Goal: Information Seeking & Learning: Learn about a topic

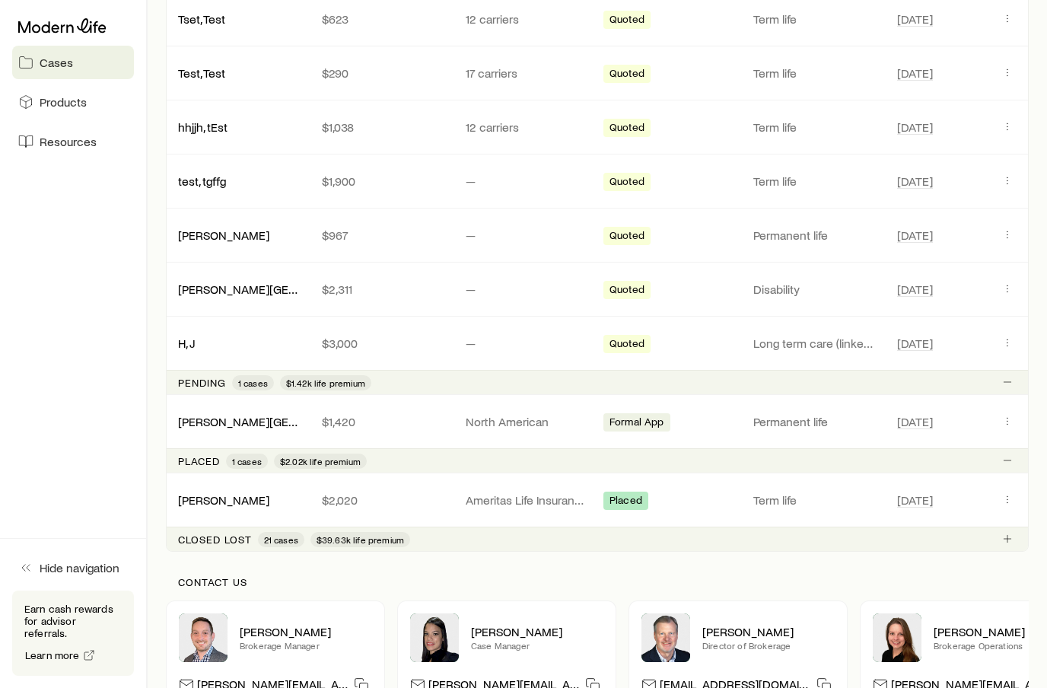
scroll to position [383, 0]
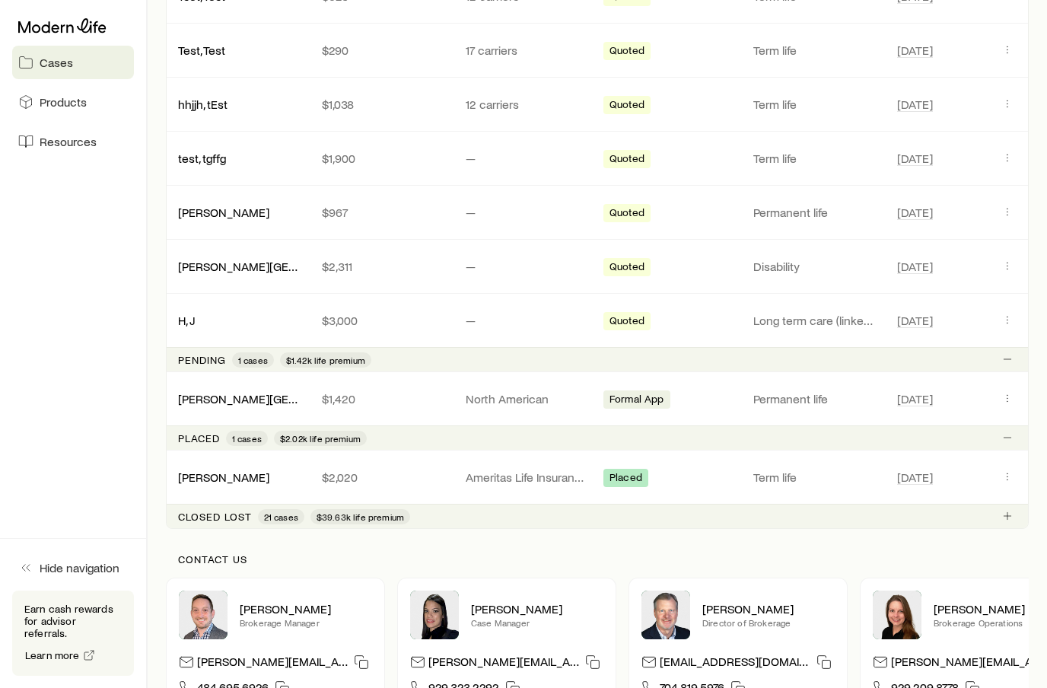
click at [207, 512] on p "Closed lost" at bounding box center [215, 517] width 74 height 12
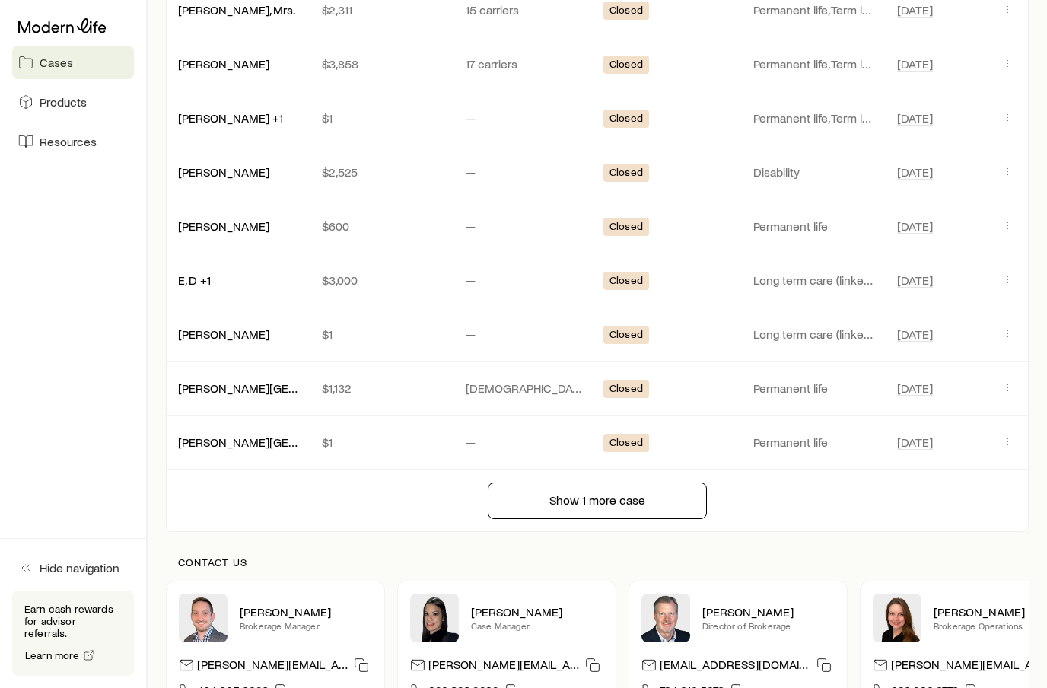
scroll to position [1516, 0]
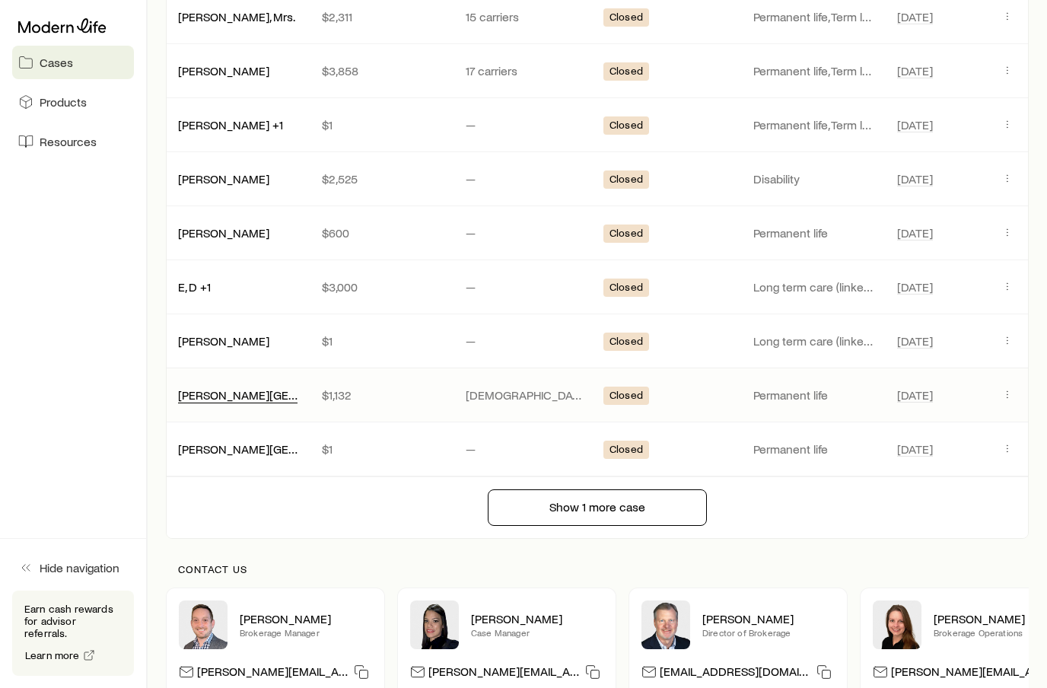
click at [212, 399] on link "[PERSON_NAME][GEOGRAPHIC_DATA]" at bounding box center [280, 394] width 205 height 14
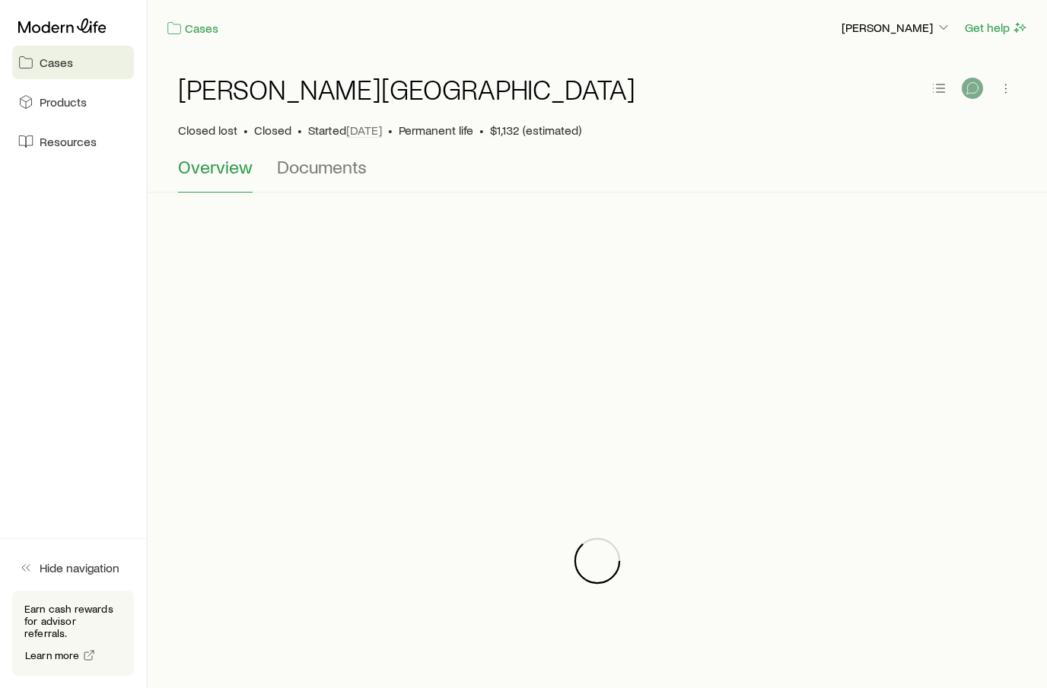
click at [978, 87] on icon "button" at bounding box center [972, 88] width 15 height 15
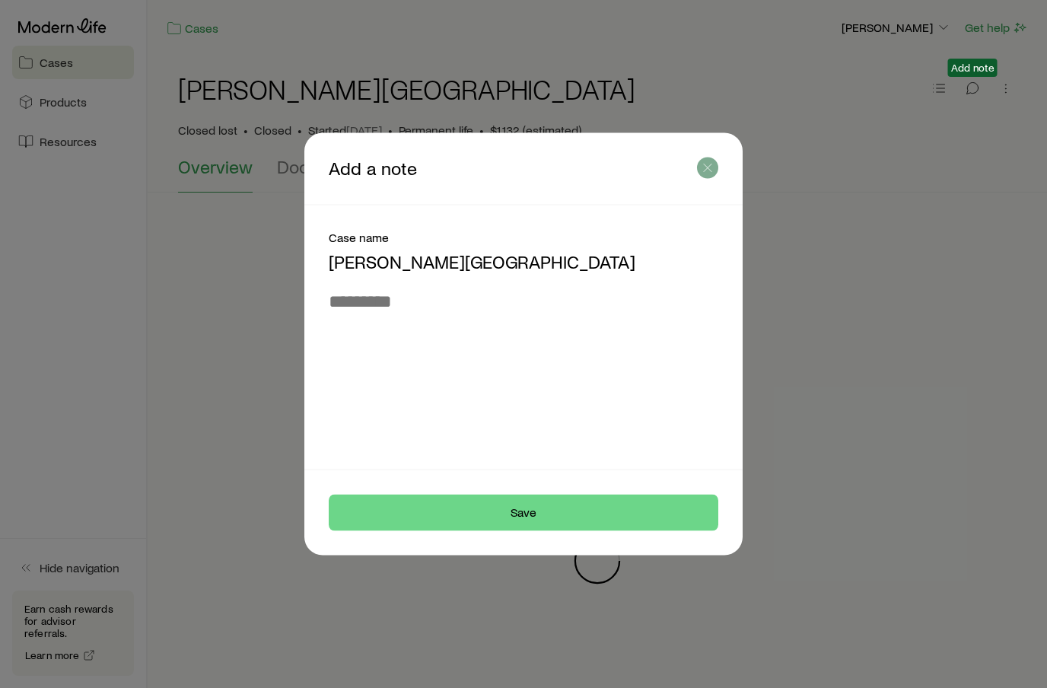
click at [709, 163] on icon "button" at bounding box center [707, 168] width 15 height 15
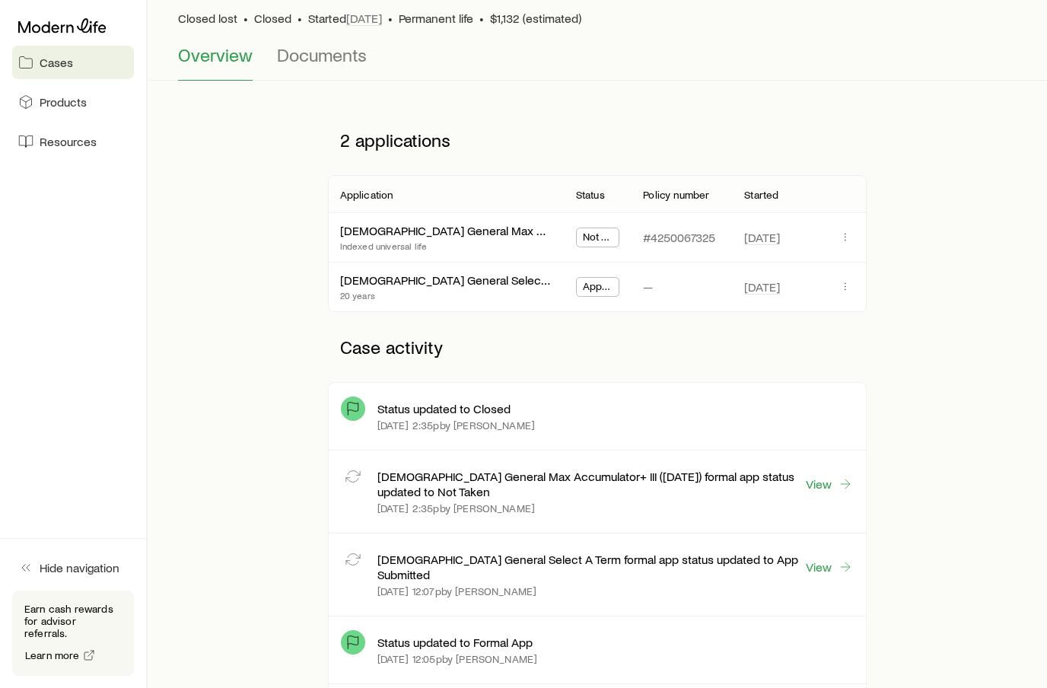
scroll to position [116, 0]
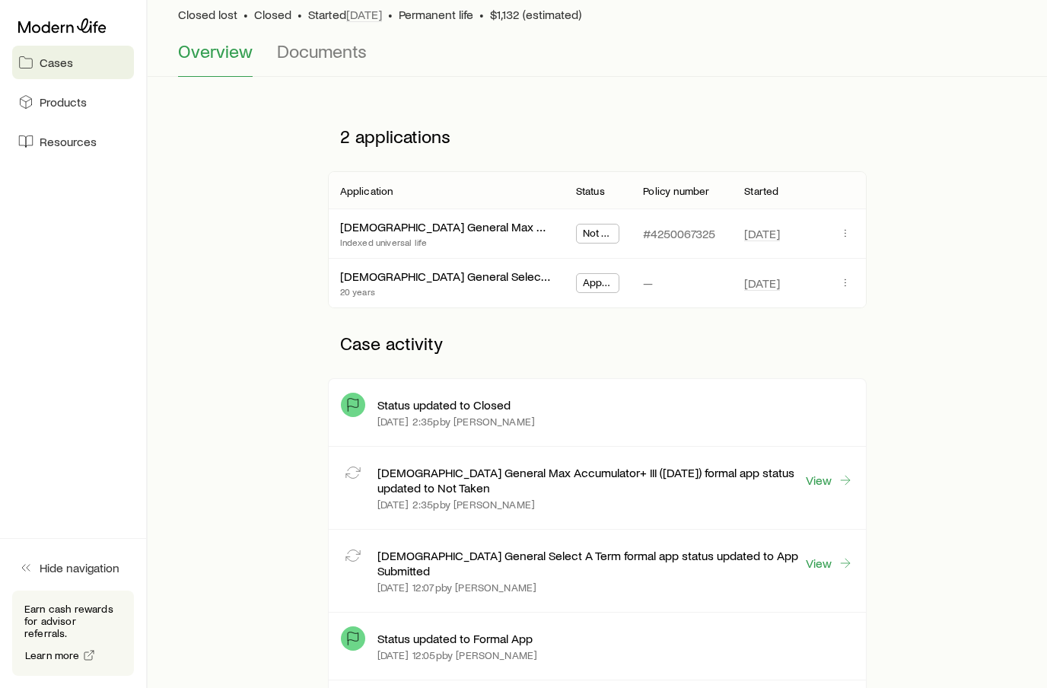
click at [665, 276] on div "—" at bounding box center [681, 283] width 77 height 49
click at [466, 282] on link "[DEMOGRAPHIC_DATA] General Select A Term" at bounding box center [461, 276] width 243 height 14
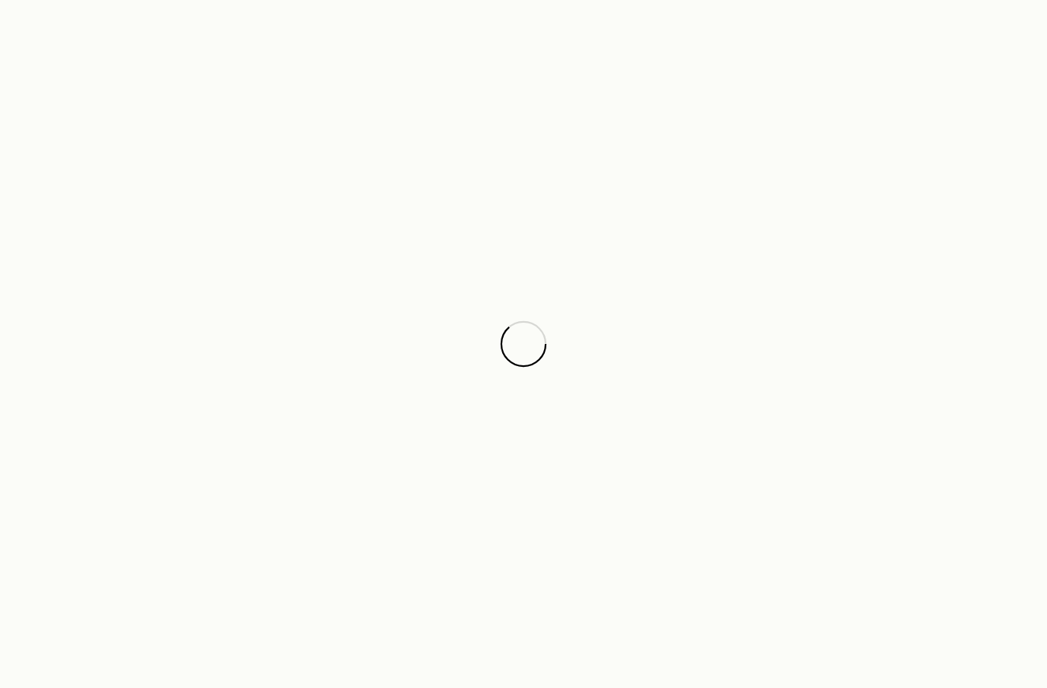
scroll to position [56, 0]
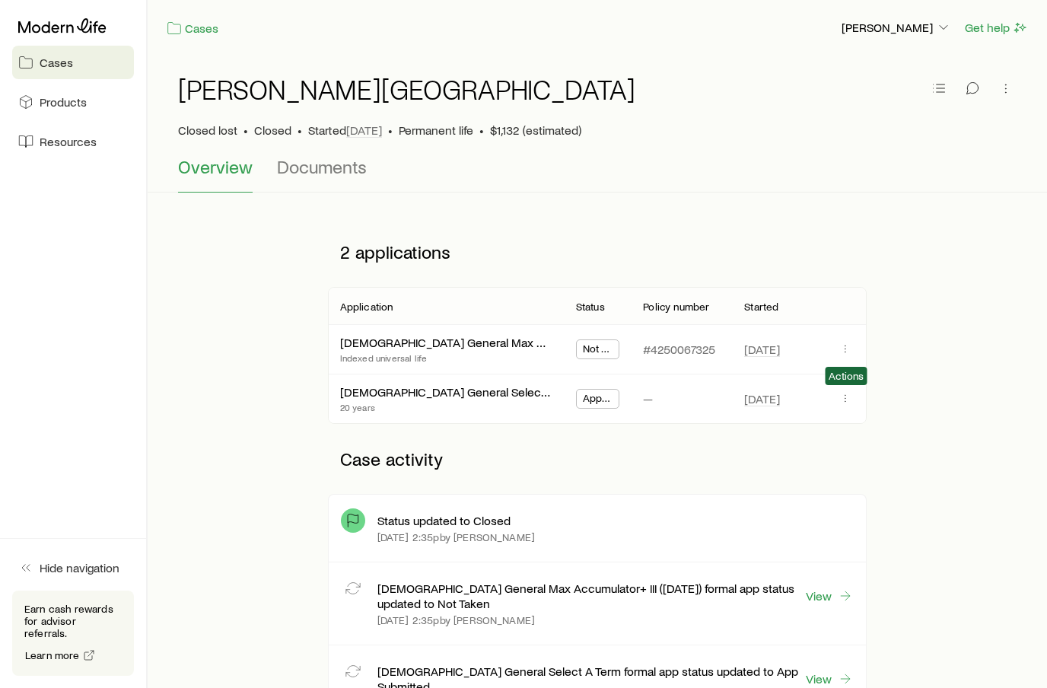
click at [836, 402] on span at bounding box center [845, 399] width 18 height 14
click at [844, 399] on icon "button" at bounding box center [845, 398] width 12 height 12
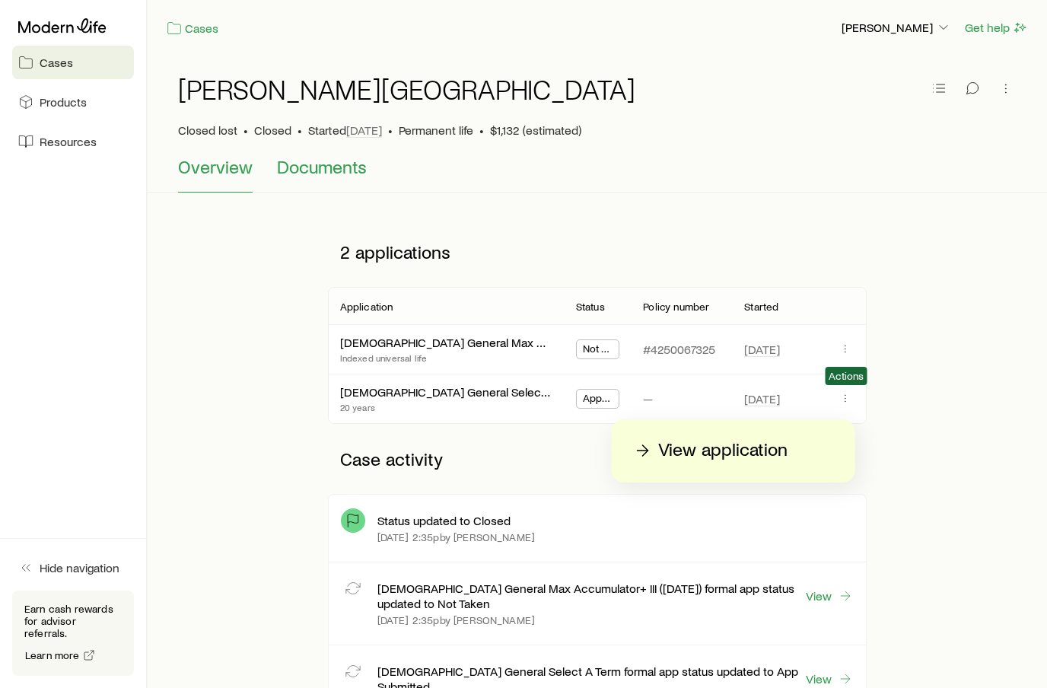
click at [334, 179] on button "Documents" at bounding box center [322, 174] width 90 height 37
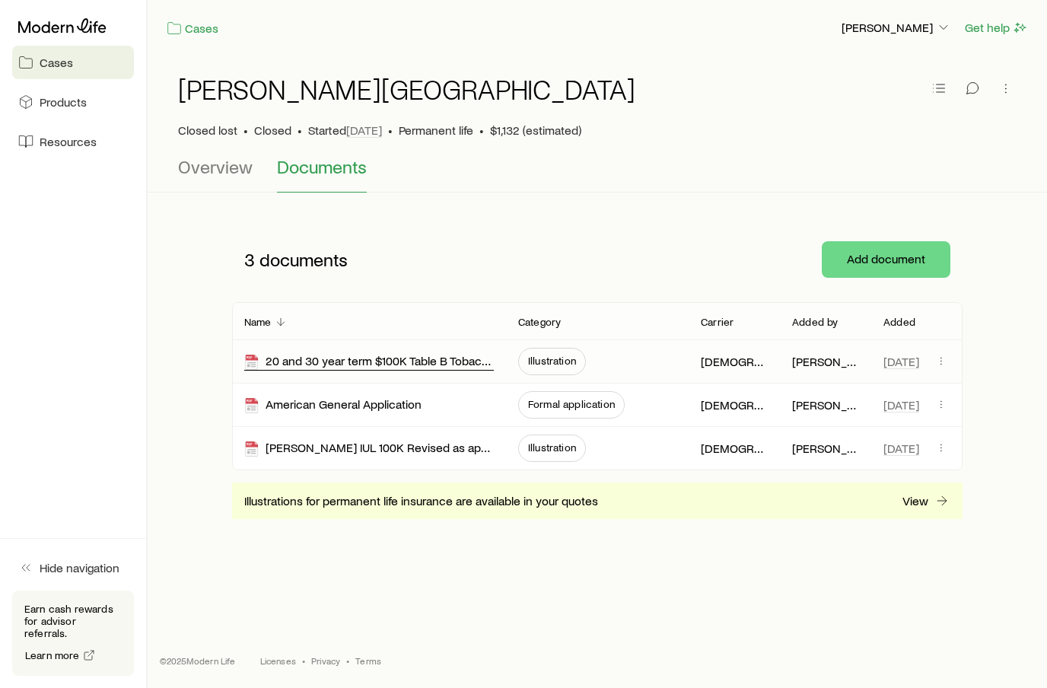
click at [450, 361] on div "20 and 30 year term $100K Table B Tobacco" at bounding box center [369, 361] width 250 height 17
click at [453, 366] on div "20 and 30 year term $100K Table B Tobacco" at bounding box center [369, 361] width 250 height 17
click at [552, 370] on span "Illustration" at bounding box center [552, 361] width 68 height 27
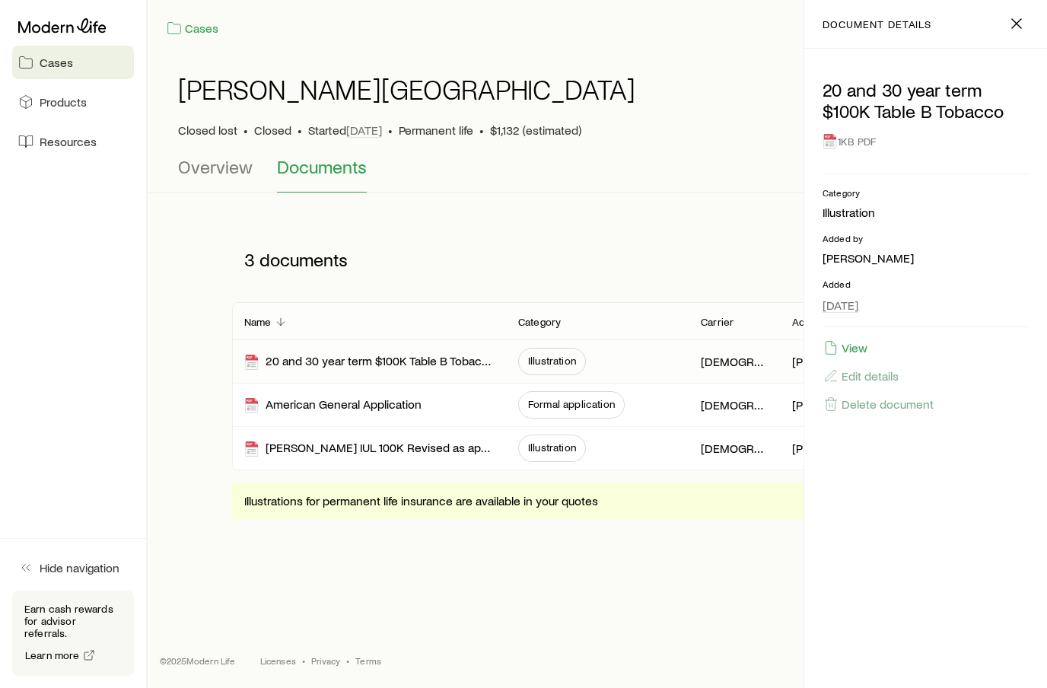
click at [634, 275] on div "3 documents" at bounding box center [475, 260] width 487 height 46
click at [405, 354] on div "20 and 30 year term $100K Table B Tobacco" at bounding box center [369, 361] width 250 height 17
click at [1014, 34] on button "button" at bounding box center [1016, 23] width 24 height 24
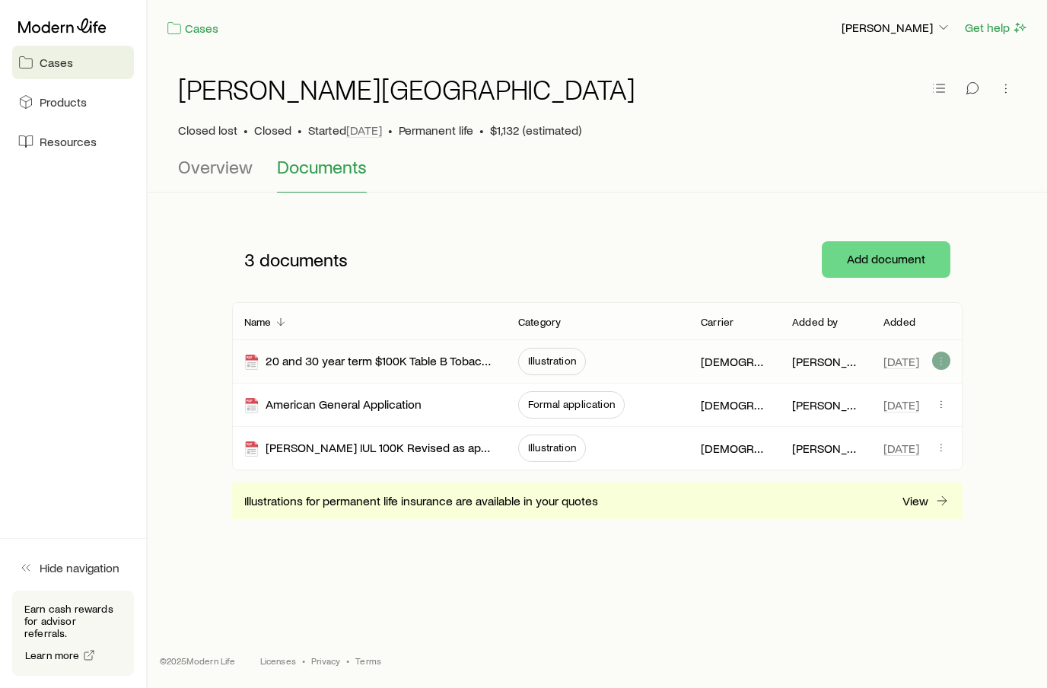
click at [946, 358] on icon "button" at bounding box center [941, 361] width 12 height 12
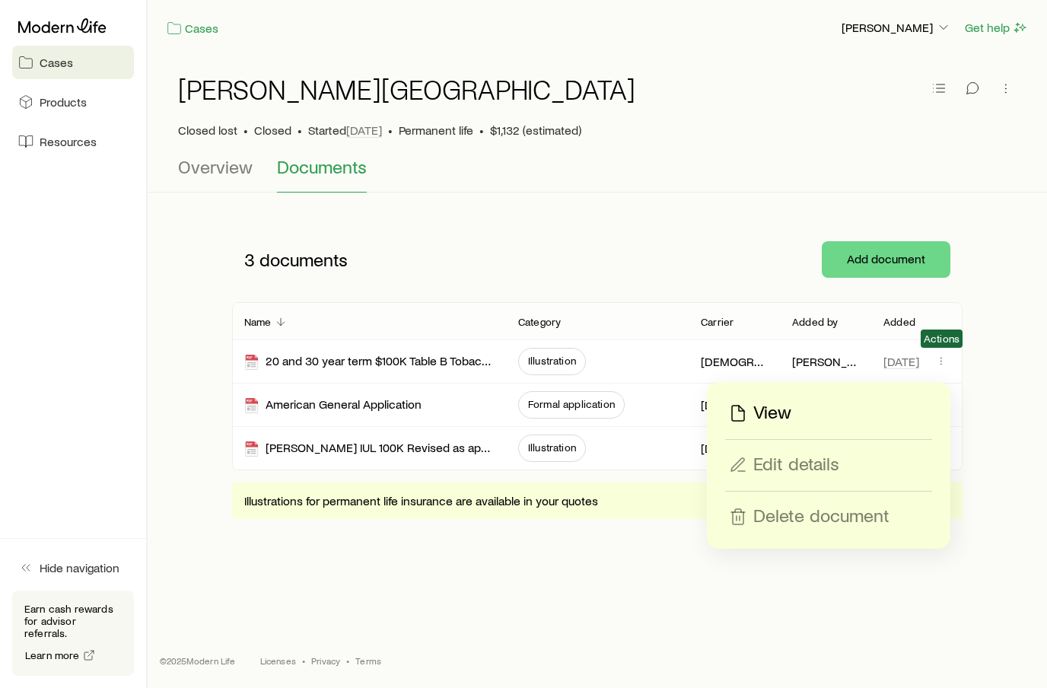
click at [846, 415] on div "View" at bounding box center [828, 413] width 205 height 24
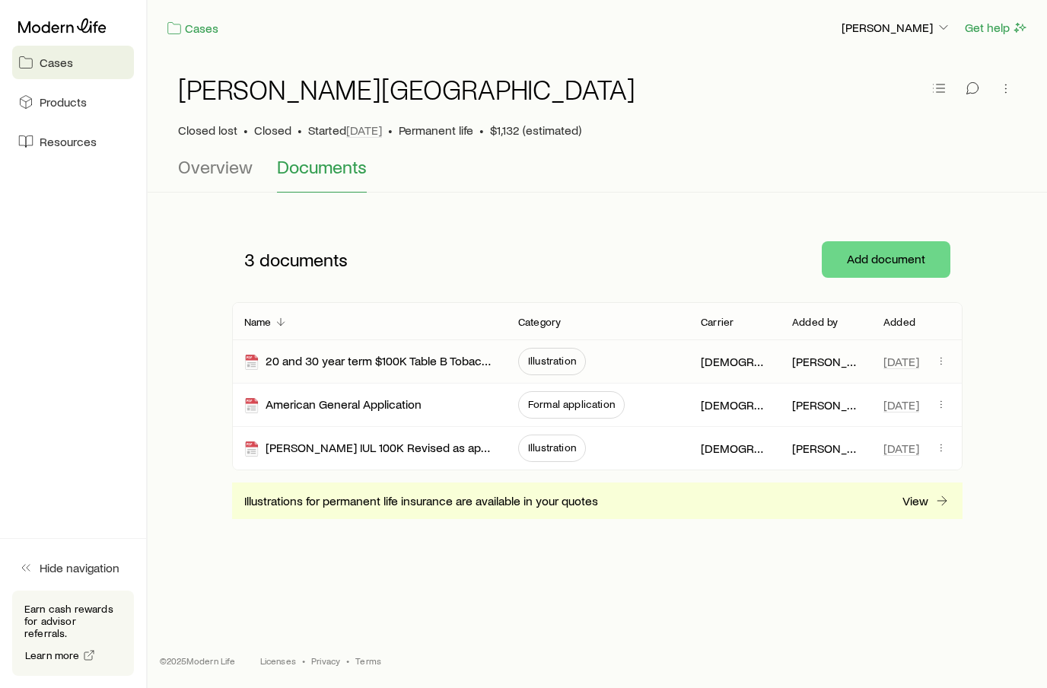
click at [237, 358] on div "20 and 30 year term $100K Table B Tobacco" at bounding box center [369, 361] width 274 height 43
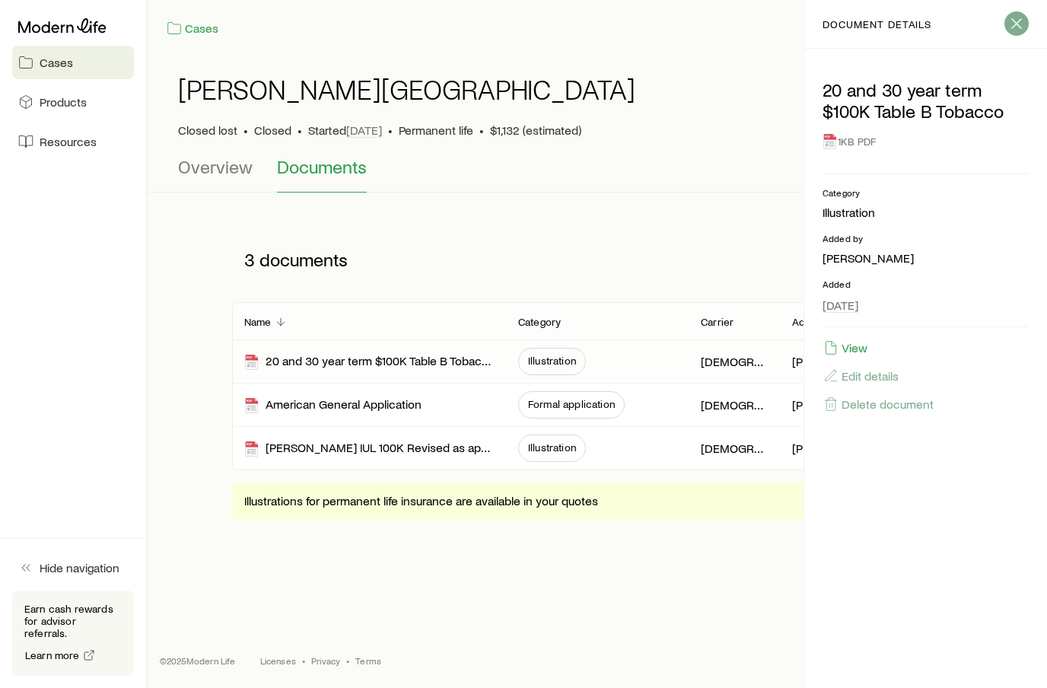
click at [1013, 33] on button "button" at bounding box center [1016, 23] width 24 height 24
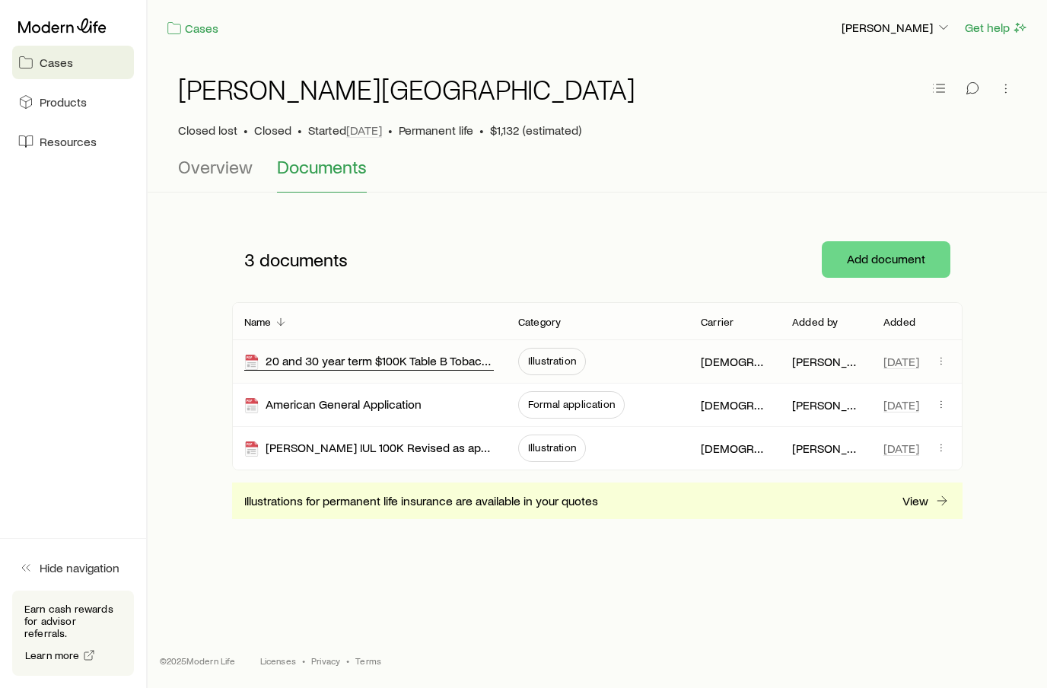
click at [409, 357] on div "20 and 30 year term $100K Table B Tobacco" at bounding box center [369, 361] width 250 height 17
click at [367, 360] on div "20 and 30 year term $100K Table B Tobacco" at bounding box center [369, 361] width 250 height 17
click at [381, 367] on div "20 and 30 year term $100K Table B Tobacco" at bounding box center [369, 361] width 250 height 17
click at [391, 359] on div "20 and 30 year term $100K Table B Tobacco" at bounding box center [369, 361] width 250 height 17
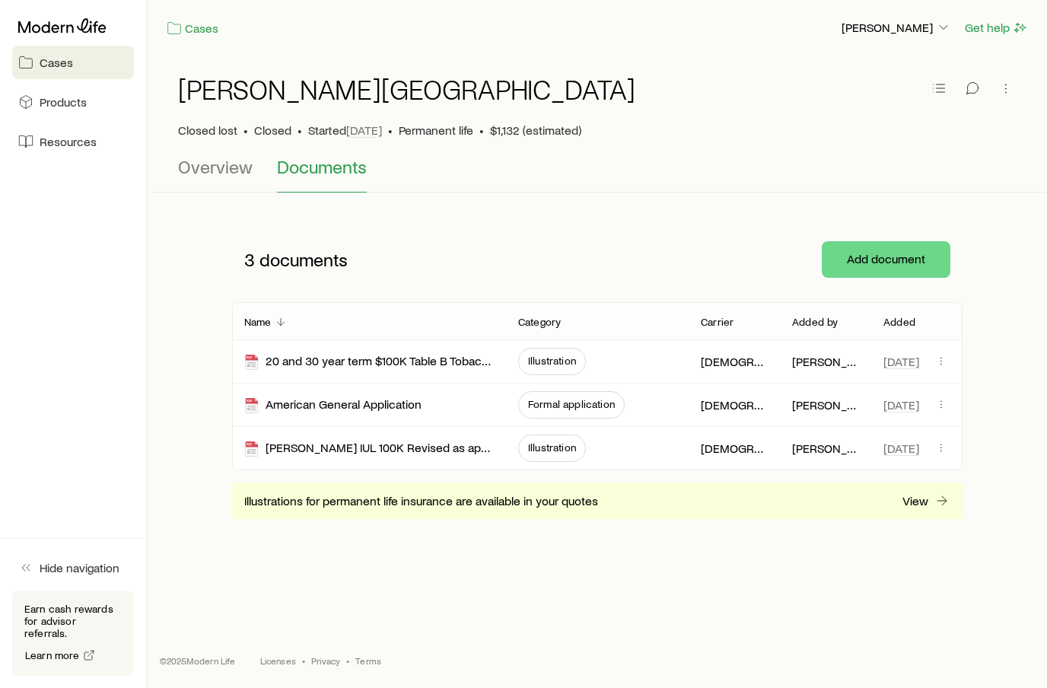
click at [568, 215] on div "[PERSON_NAME] Closed lost • Closed • Started [DATE] • Permanent life • $1,132 (…" at bounding box center [597, 300] width 899 height 488
click at [937, 87] on icon "button" at bounding box center [938, 88] width 15 height 15
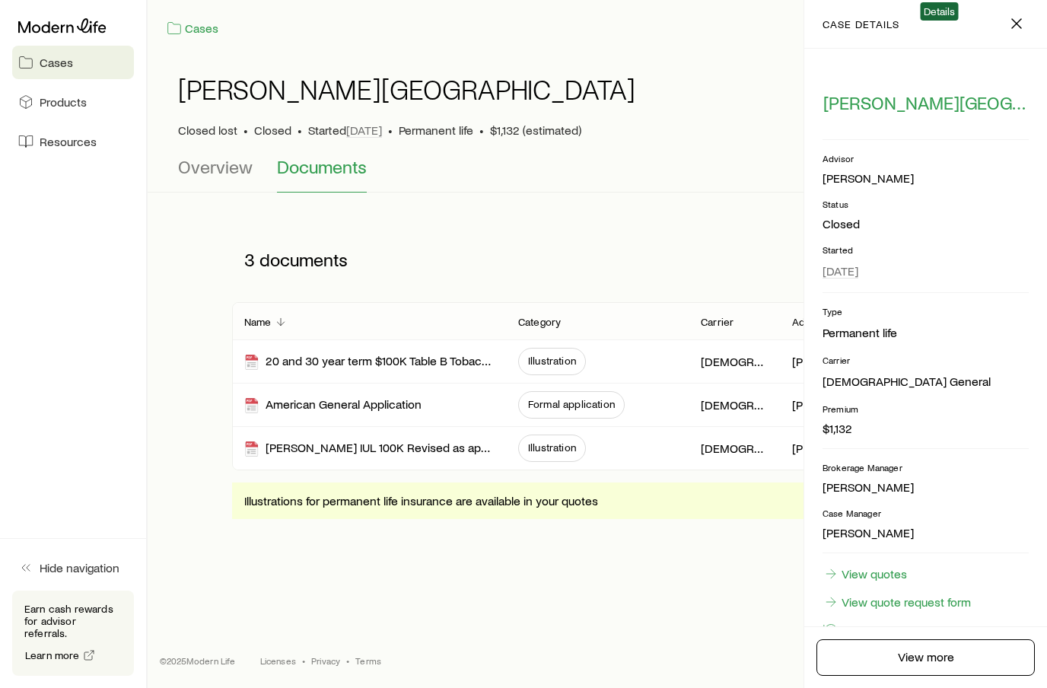
scroll to position [56, 0]
click at [918, 577] on li "View quotes" at bounding box center [925, 573] width 206 height 17
click at [893, 573] on link "View quotes" at bounding box center [864, 573] width 85 height 17
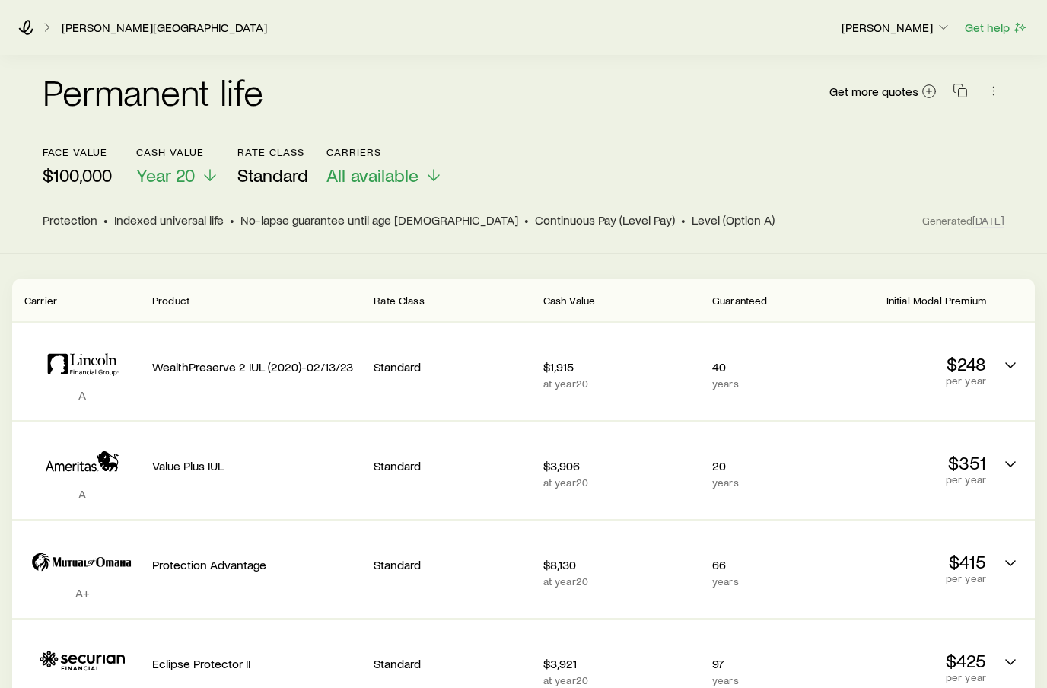
scroll to position [53, 0]
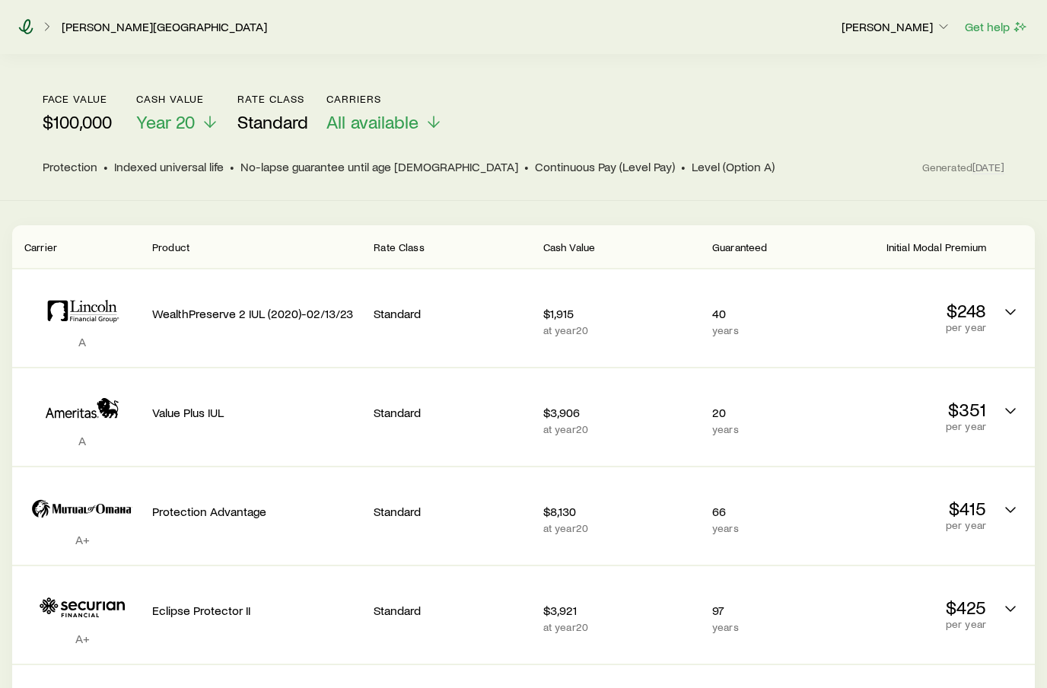
click at [30, 33] on icon at bounding box center [26, 26] width 14 height 15
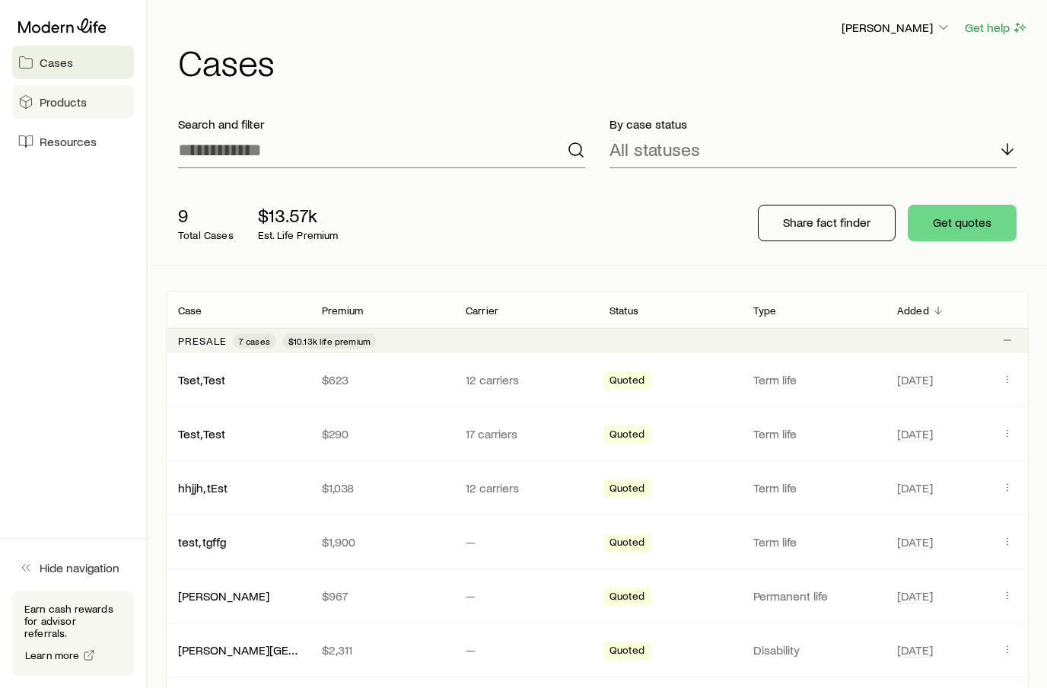
click at [52, 110] on link "Products" at bounding box center [73, 101] width 122 height 33
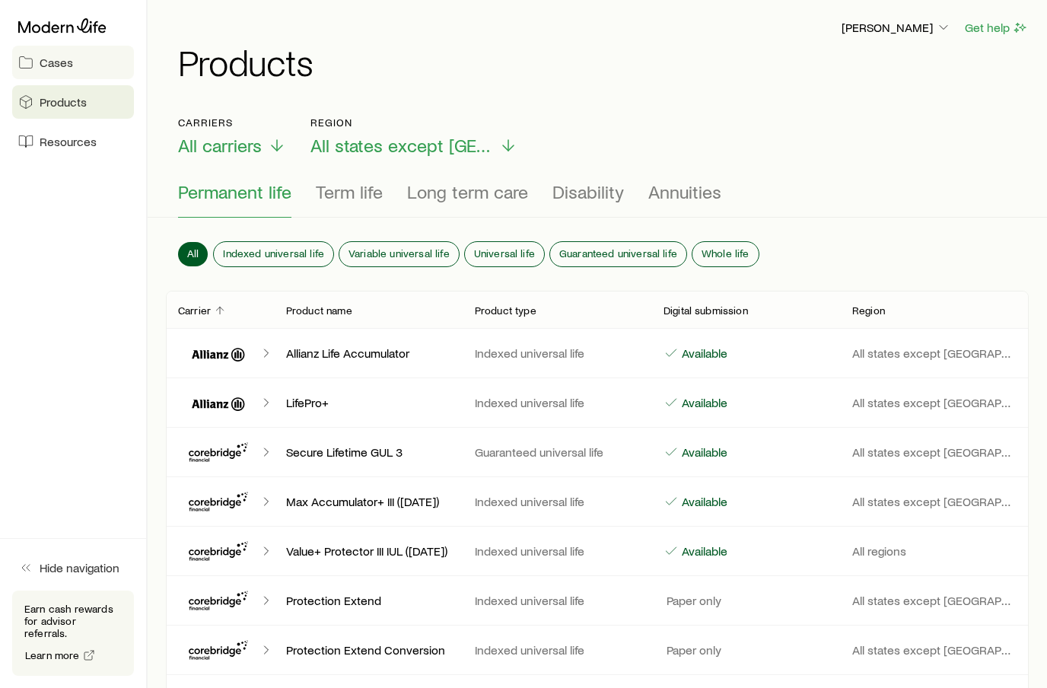
click at [38, 67] on link "Cases" at bounding box center [73, 62] width 122 height 33
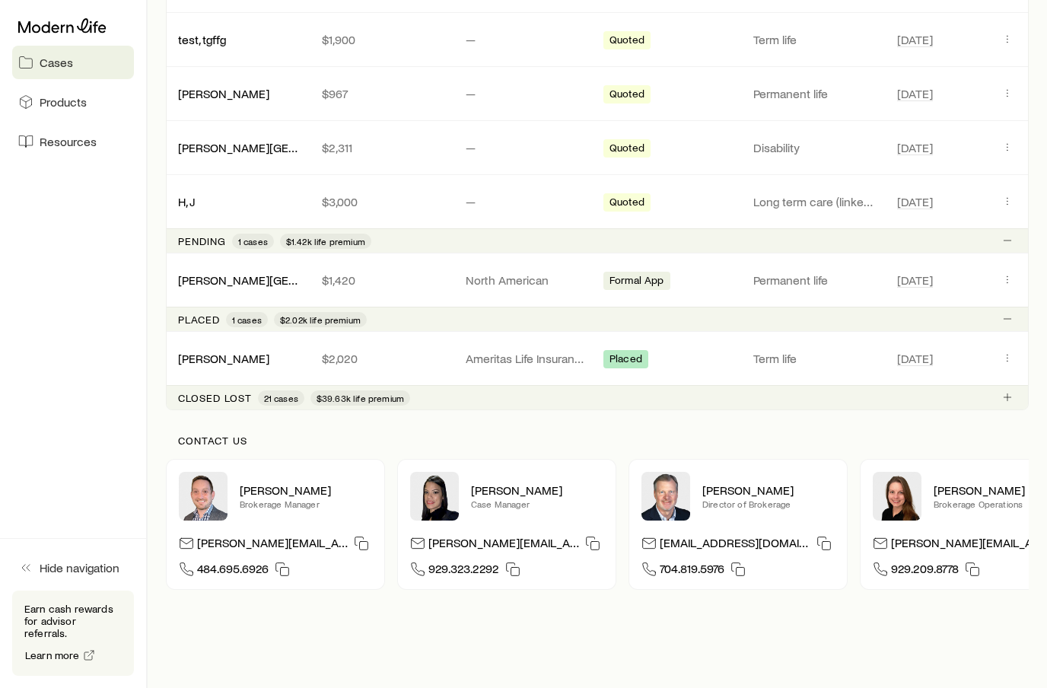
scroll to position [501, 0]
click at [213, 402] on p "Closed lost" at bounding box center [215, 399] width 74 height 12
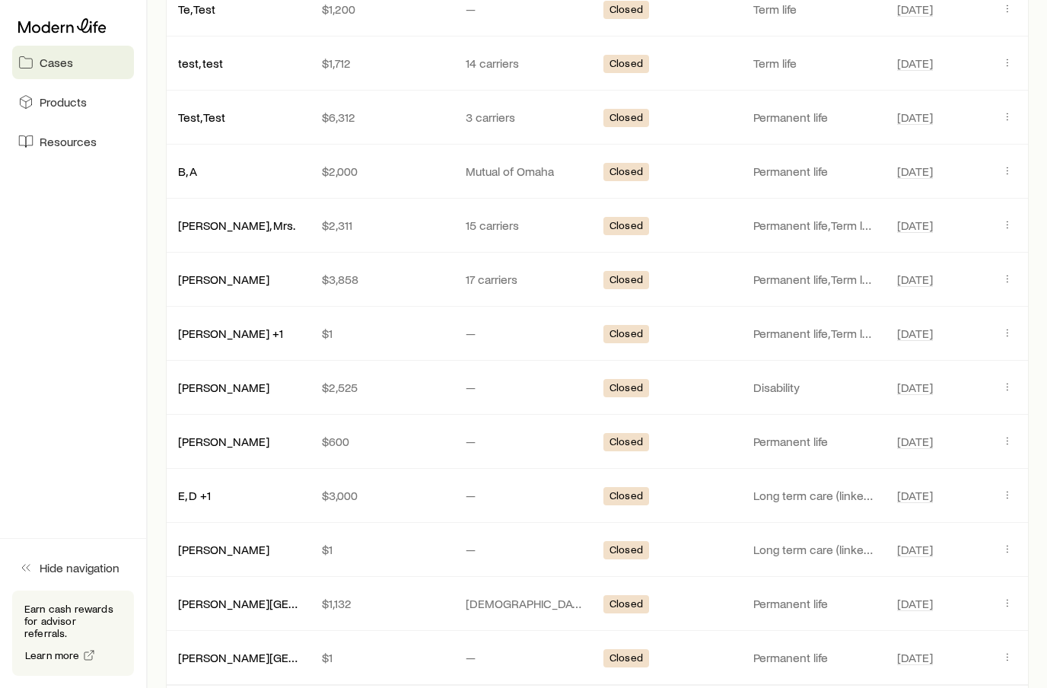
scroll to position [1433, 0]
